Goal: Task Accomplishment & Management: Complete application form

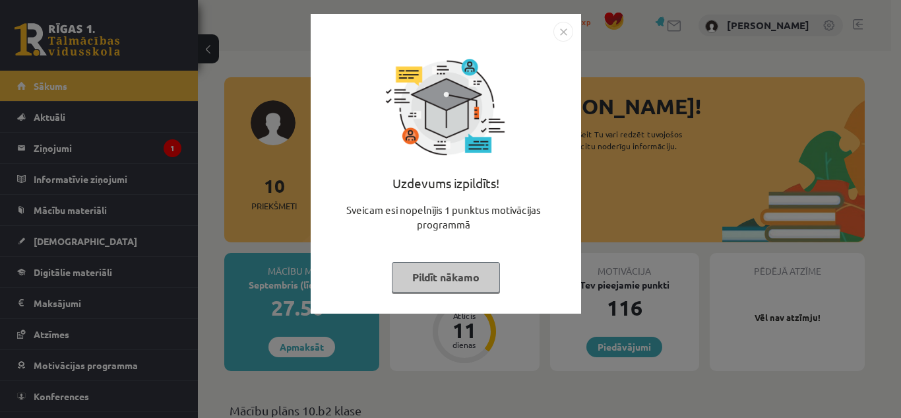
click at [427, 279] on button "Pildīt nākamo" at bounding box center [446, 277] width 108 height 30
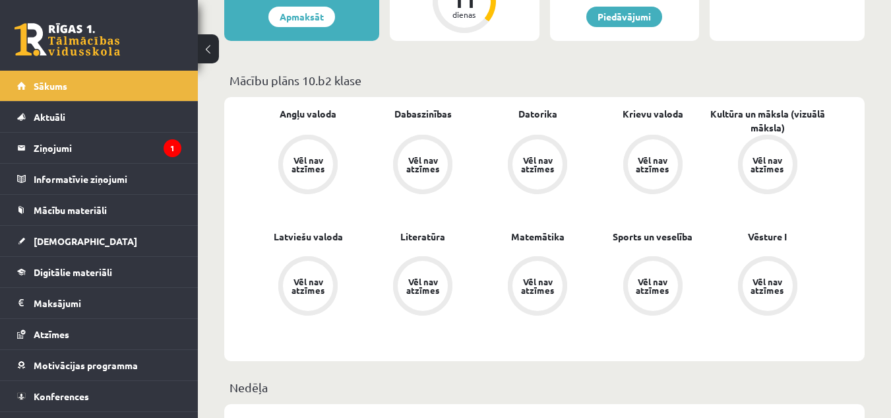
scroll to position [132, 0]
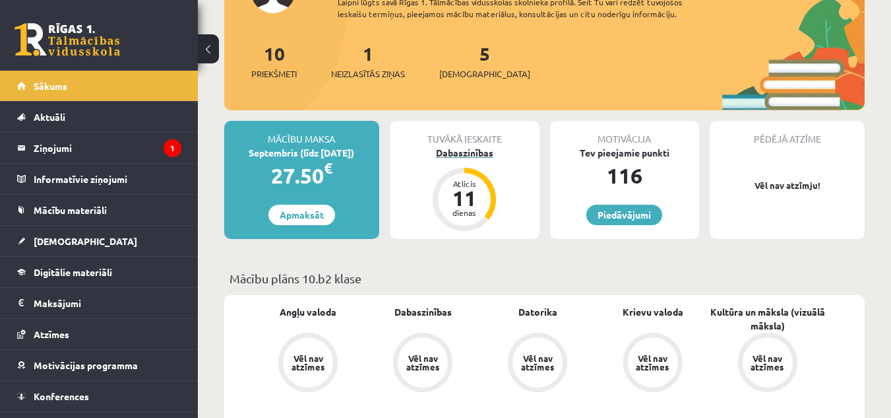
click at [477, 200] on div "11" at bounding box center [465, 197] width 40 height 21
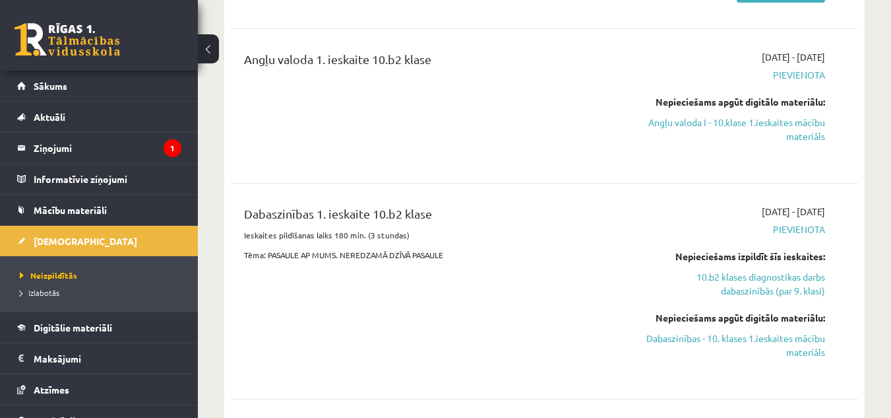
scroll to position [396, 0]
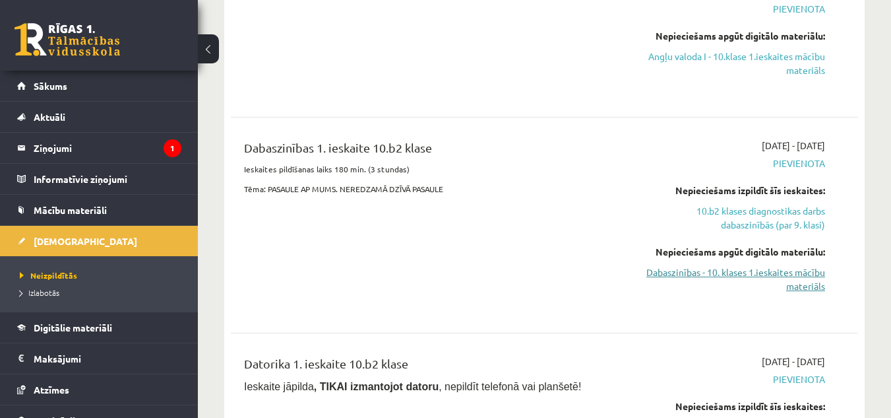
click at [668, 283] on link "Dabaszinības - 10. klases 1.ieskaites mācību materiāls" at bounding box center [735, 279] width 181 height 28
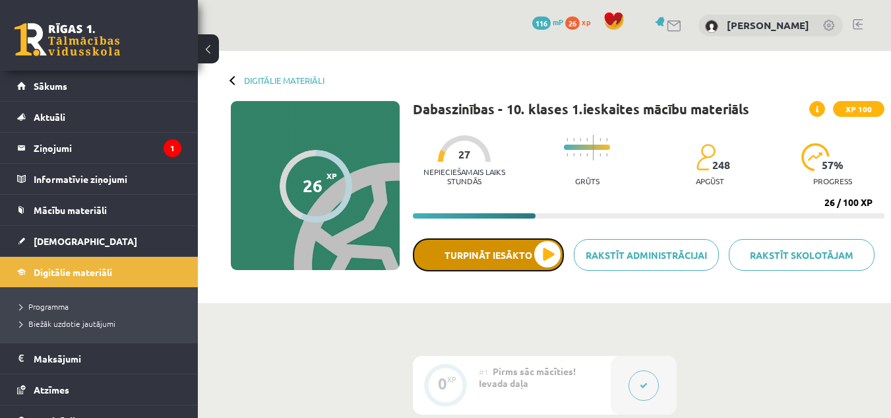
click at [546, 250] on button "Turpināt iesākto" at bounding box center [488, 254] width 151 height 33
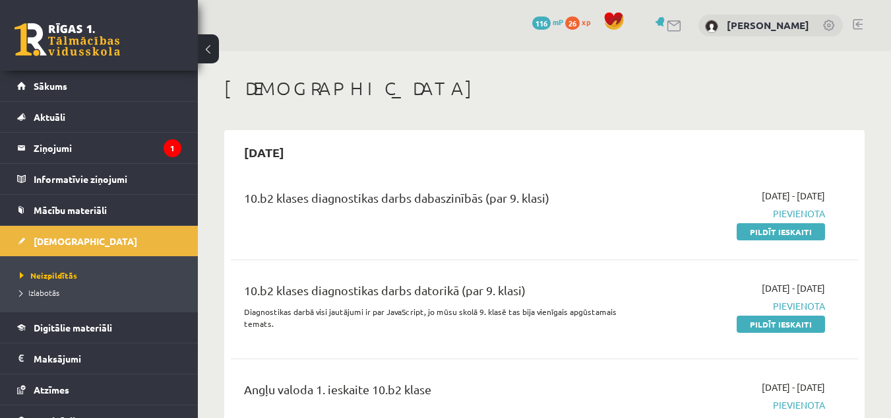
click at [861, 22] on link at bounding box center [858, 24] width 10 height 11
